Goal: Task Accomplishment & Management: Manage account settings

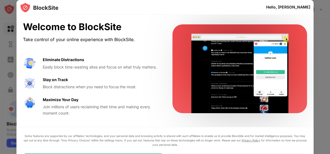
click at [322, 29] on div at bounding box center [165, 77] width 330 height 154
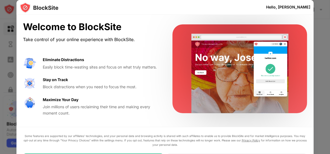
click at [298, 9] on div "Hello, [PERSON_NAME]" at bounding box center [288, 7] width 44 height 4
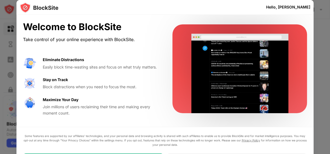
click at [122, 23] on div "Welcome to BlockSite" at bounding box center [91, 26] width 136 height 11
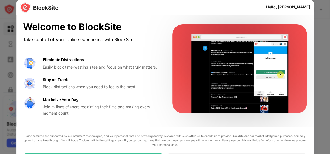
click at [114, 35] on div "Welcome to BlockSite Take control of your online experience with BlockSite." at bounding box center [91, 32] width 136 height 22
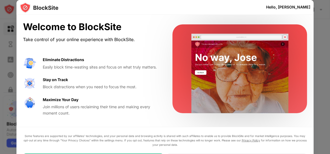
click at [82, 52] on div "Welcome to BlockSite Take control of your online experience with BlockSite. Eli…" at bounding box center [91, 68] width 136 height 95
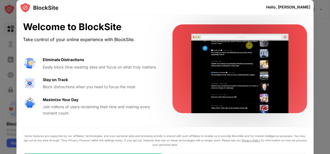
click at [58, 20] on div "Welcome to BlockSite Take control of your online experience with BlockSite. Eli…" at bounding box center [164, 69] width 297 height 108
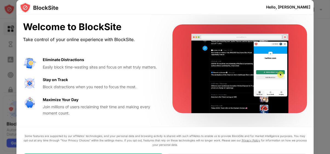
click at [42, 12] on img at bounding box center [39, 7] width 39 height 11
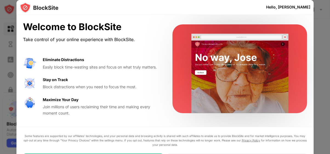
click at [42, 12] on img at bounding box center [39, 7] width 39 height 11
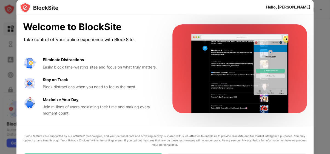
click at [259, 67] on video at bounding box center [240, 74] width 108 height 80
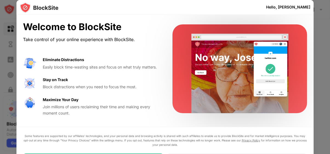
click at [301, 9] on div "Hello, [PERSON_NAME]" at bounding box center [288, 7] width 44 height 4
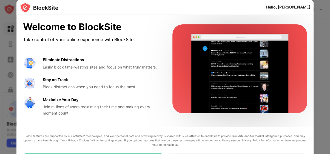
click at [296, 8] on div "Hello, [PERSON_NAME]" at bounding box center [288, 7] width 44 height 4
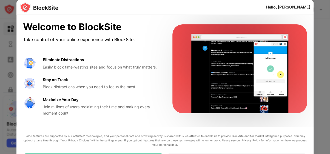
click at [321, 14] on div at bounding box center [165, 77] width 330 height 154
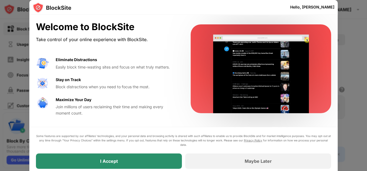
click at [156, 154] on div "I Accept" at bounding box center [109, 161] width 146 height 15
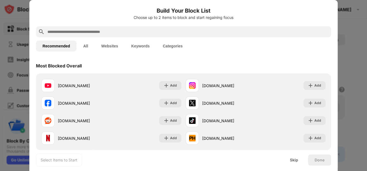
click at [177, 34] on input "text" at bounding box center [188, 32] width 282 height 7
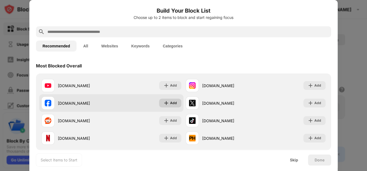
click at [169, 104] on div "Add" at bounding box center [170, 103] width 22 height 9
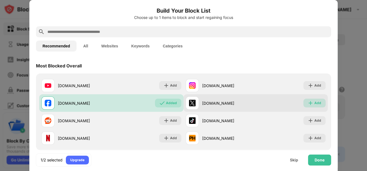
click at [318, 105] on div "Add" at bounding box center [317, 102] width 7 height 5
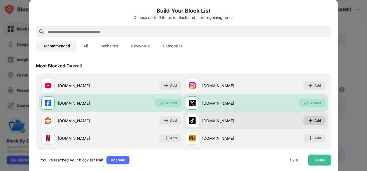
click at [315, 118] on div "Add" at bounding box center [317, 120] width 7 height 5
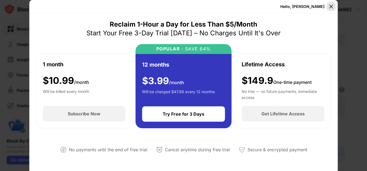
click at [330, 8] on img at bounding box center [330, 6] width 5 height 5
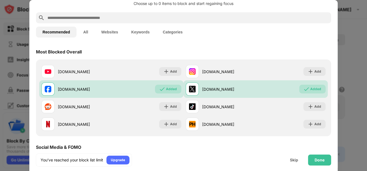
scroll to position [14, 0]
click at [163, 18] on input "text" at bounding box center [188, 18] width 282 height 7
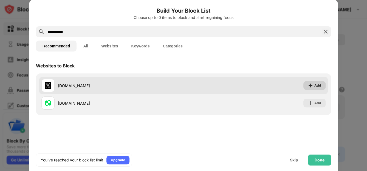
type input "**********"
click at [311, 88] on img at bounding box center [310, 85] width 5 height 5
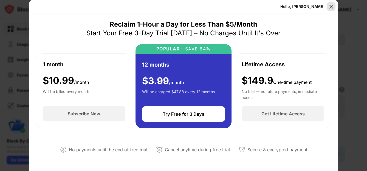
click at [330, 5] on img at bounding box center [330, 6] width 5 height 5
